Goal: Information Seeking & Learning: Learn about a topic

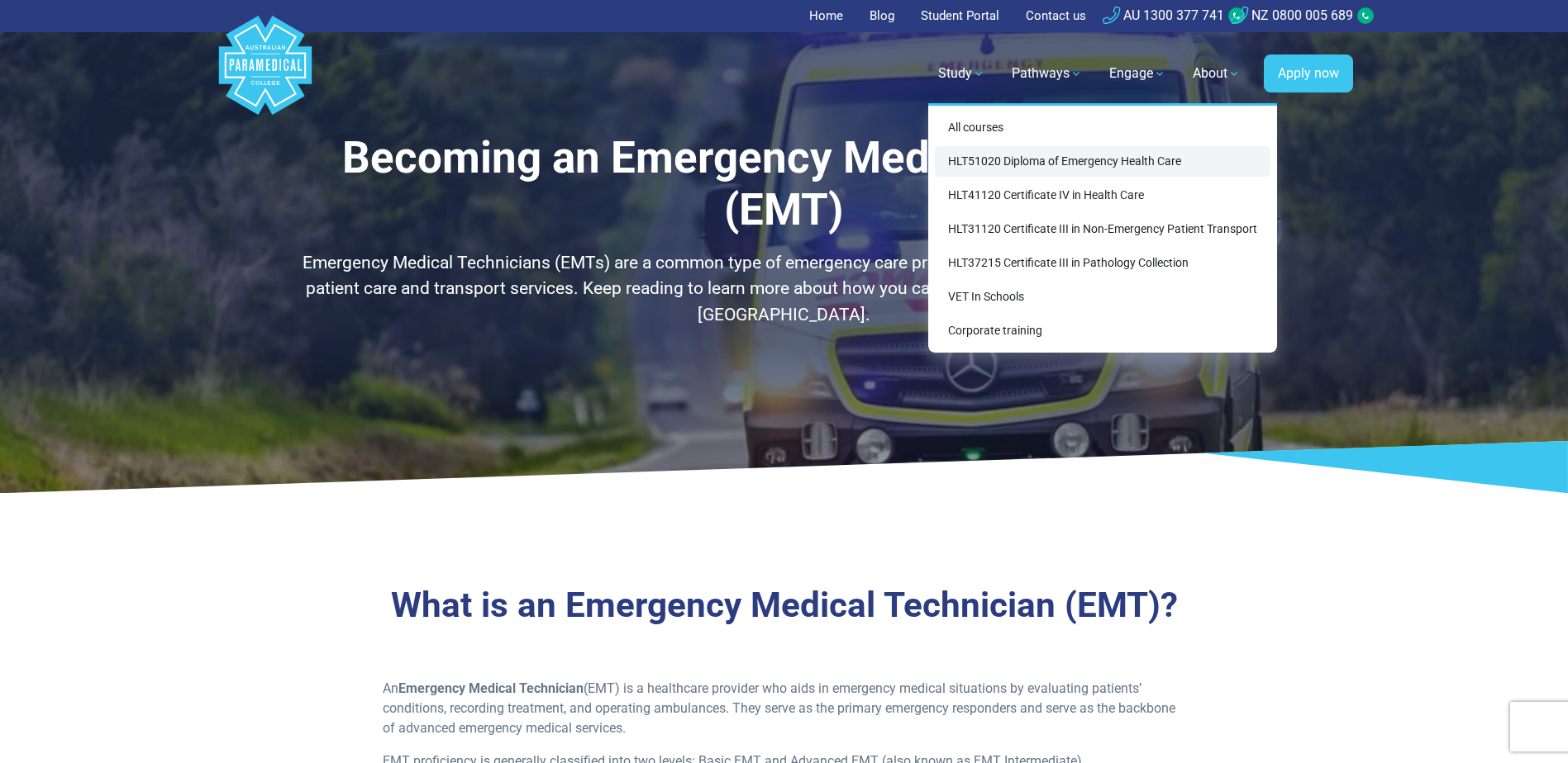
click at [986, 162] on link "HLT51020 Diploma of Emergency Health Care" at bounding box center [1101, 161] width 335 height 30
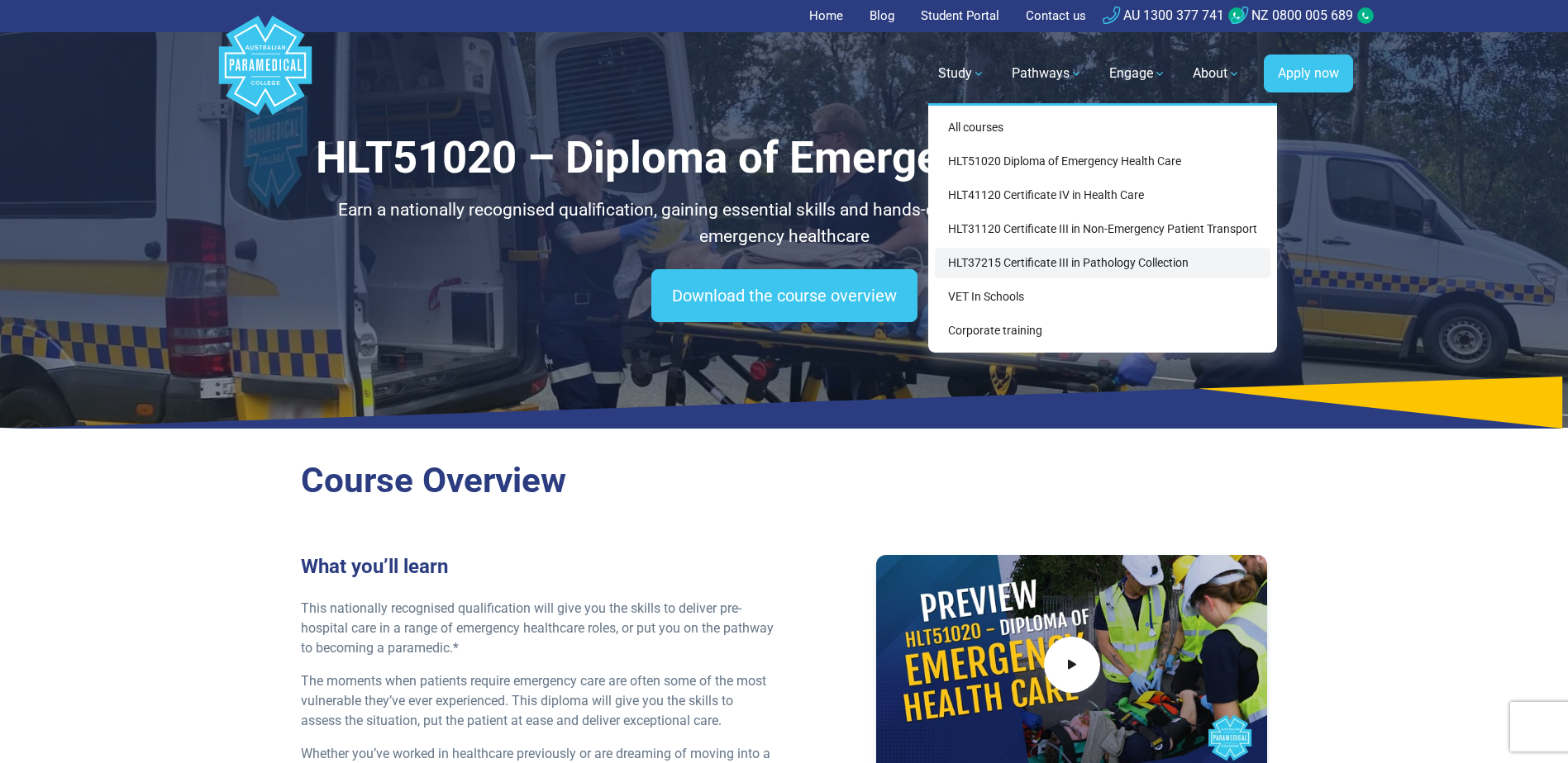
click at [1056, 265] on link "HLT37215 Certificate III in Pathology Collection" at bounding box center [1101, 262] width 335 height 30
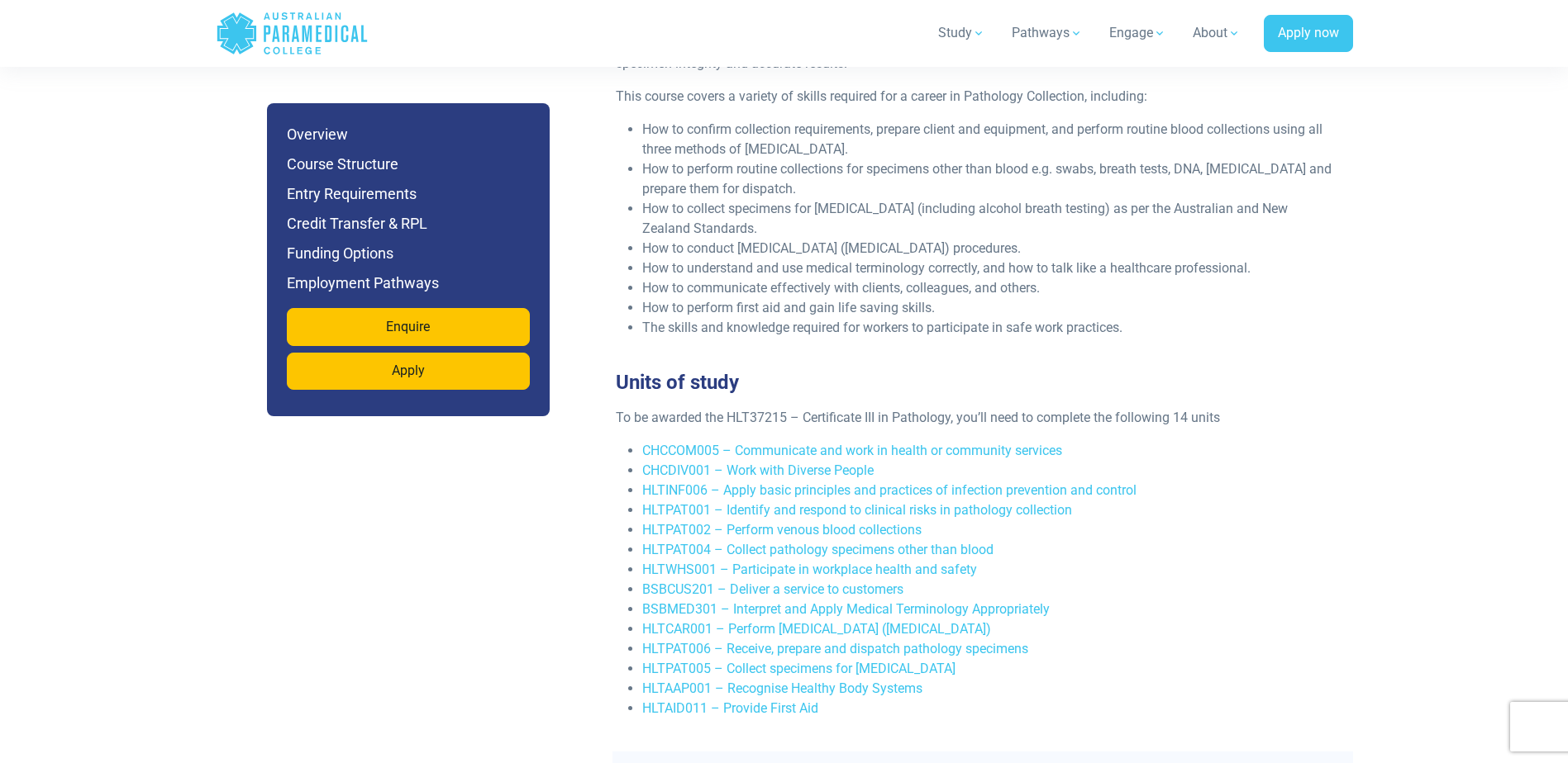
scroll to position [2891, 0]
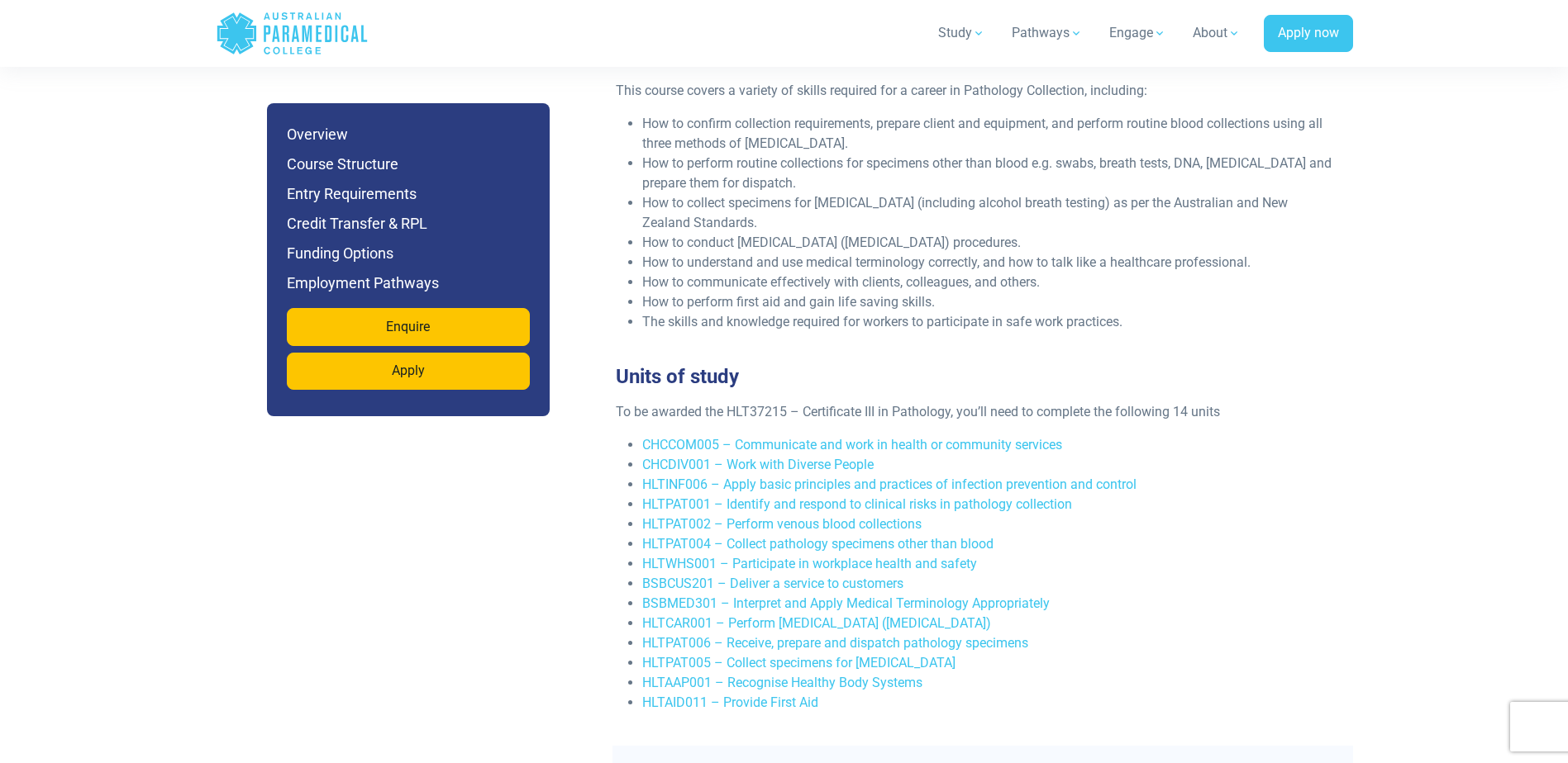
click at [1147, 633] on li "HLTPAT006 – Receive, prepare and dispatch pathology specimens" at bounding box center [989, 643] width 695 height 20
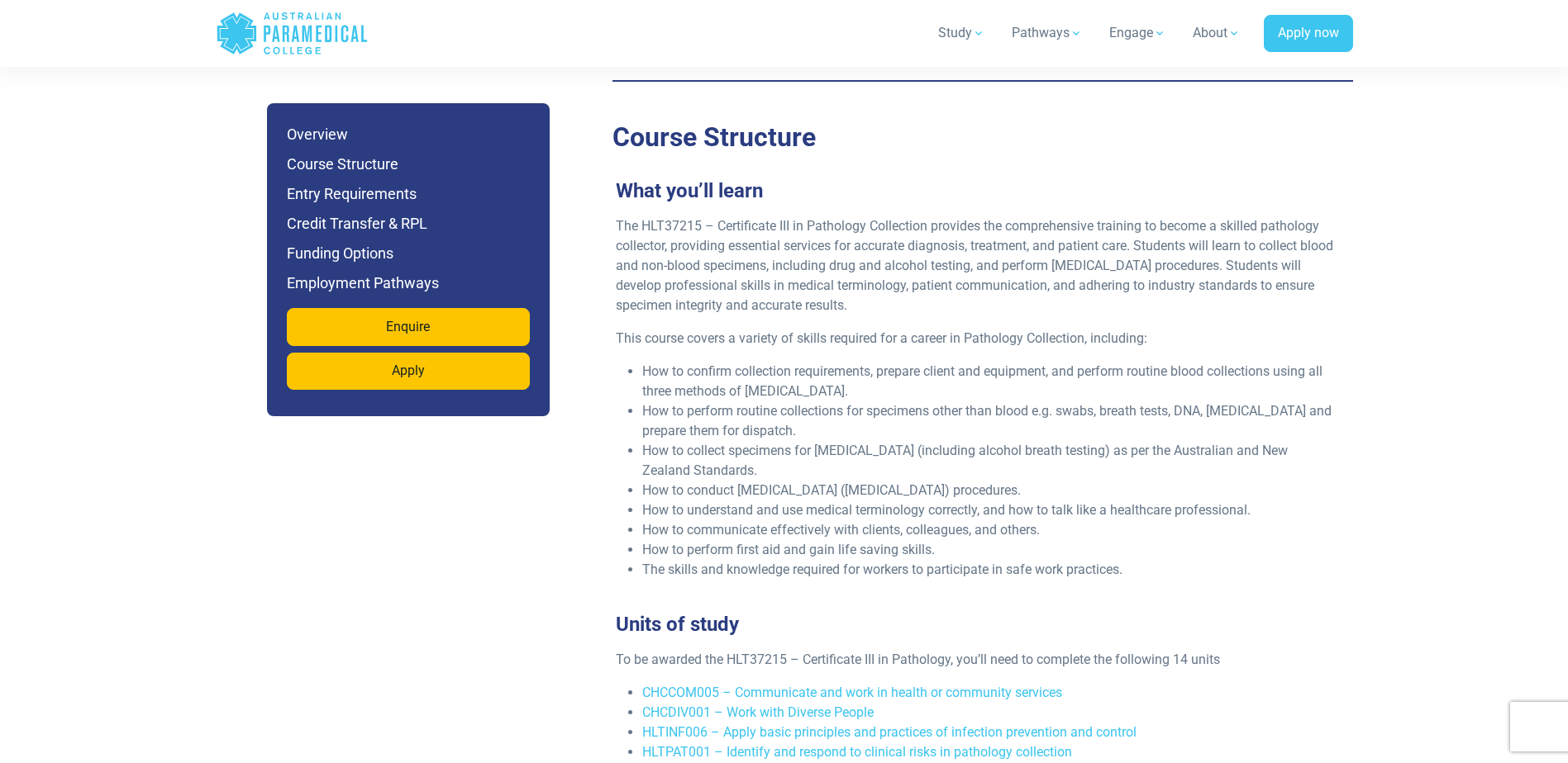
scroll to position [3056, 0]
